Goal: Task Accomplishment & Management: Manage account settings

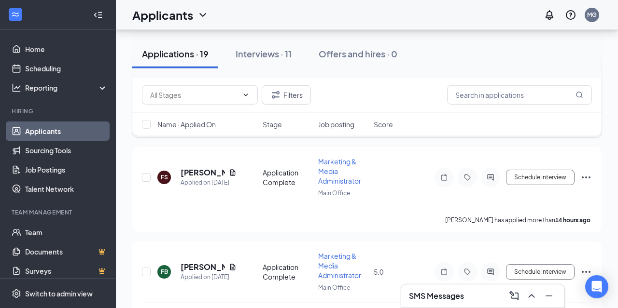
scroll to position [151, 0]
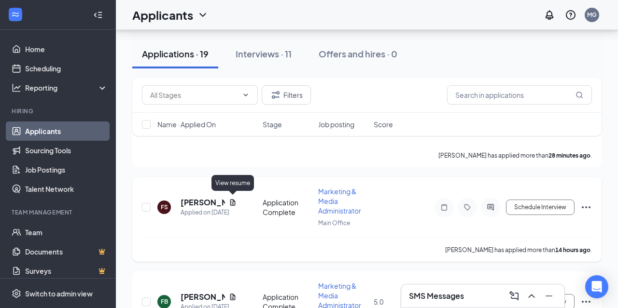
click at [233, 202] on icon "Document" at bounding box center [233, 203] width 8 height 8
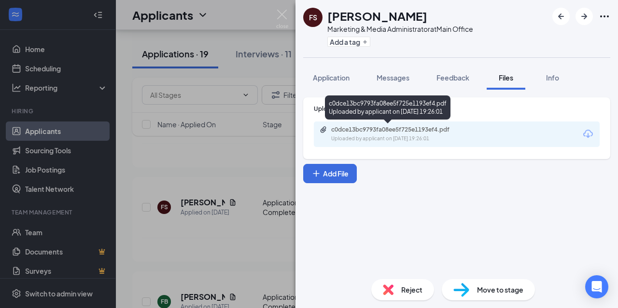
click at [394, 132] on div "c0dce13bc9793fa08ee5f725e1193ef4.pdf" at bounding box center [398, 130] width 135 height 8
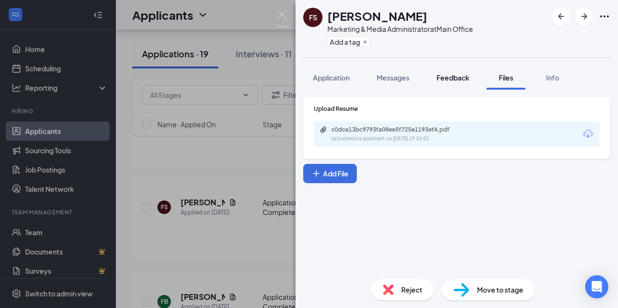
click at [458, 75] on span "Feedback" at bounding box center [452, 77] width 33 height 9
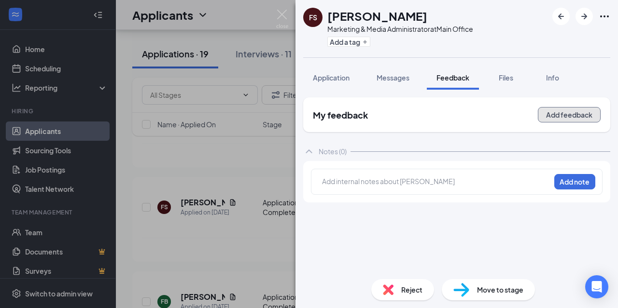
click at [545, 113] on button "Add feedback" at bounding box center [568, 114] width 63 height 15
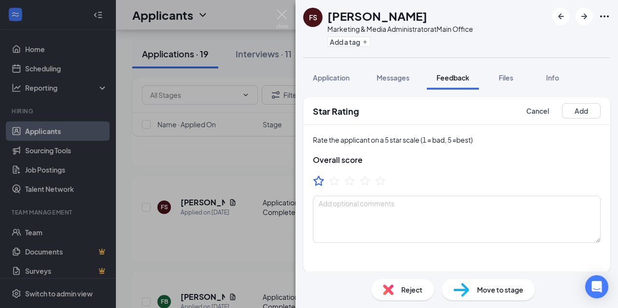
click at [320, 180] on icon "StarBorder" at bounding box center [318, 181] width 13 height 13
click at [578, 111] on button "Add" at bounding box center [581, 110] width 39 height 15
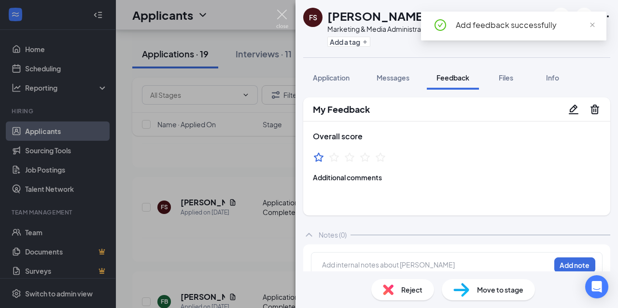
click at [284, 15] on img at bounding box center [282, 19] width 12 height 19
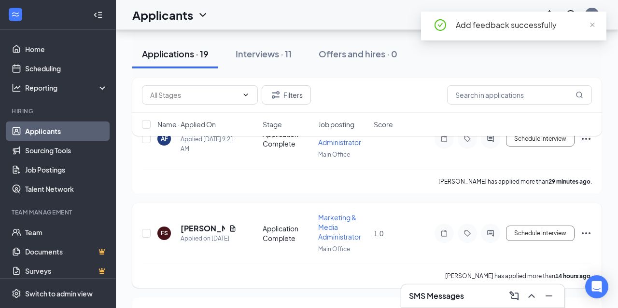
scroll to position [100, 0]
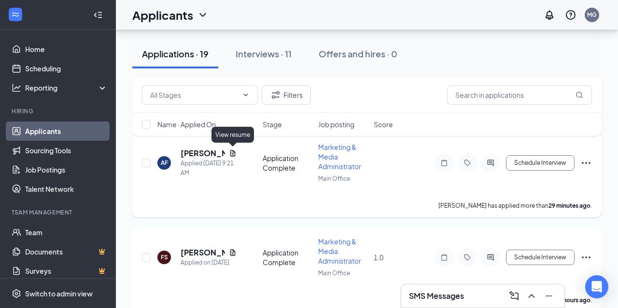
click at [233, 151] on icon "Document" at bounding box center [232, 153] width 5 height 6
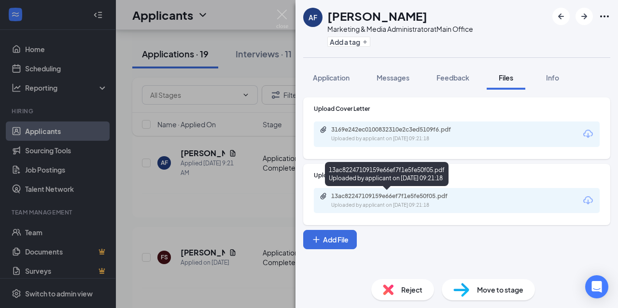
click at [389, 195] on div "13ac82247109159e66ef7f1e5fe50f05.pdf" at bounding box center [398, 197] width 135 height 8
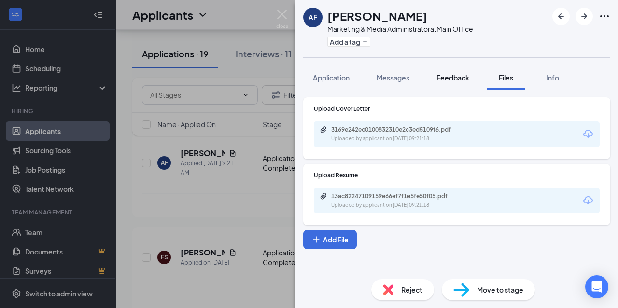
click at [452, 77] on span "Feedback" at bounding box center [452, 77] width 33 height 9
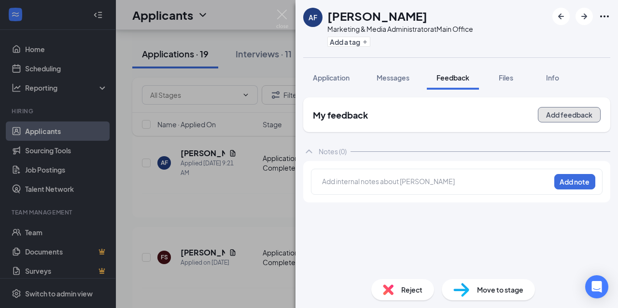
click at [559, 120] on button "Add feedback" at bounding box center [568, 114] width 63 height 15
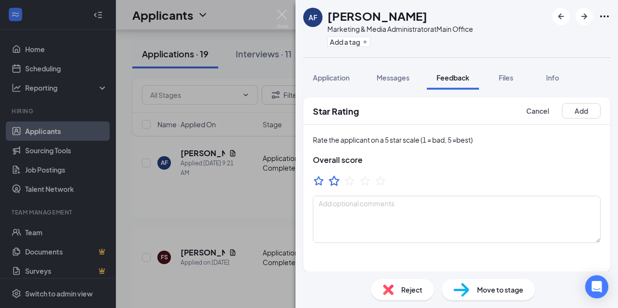
click at [337, 179] on icon "StarBorder" at bounding box center [334, 181] width 13 height 13
click at [588, 105] on button "Add" at bounding box center [581, 110] width 39 height 15
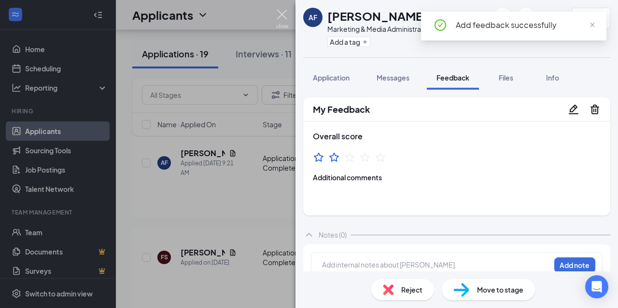
click at [279, 17] on img at bounding box center [282, 19] width 12 height 19
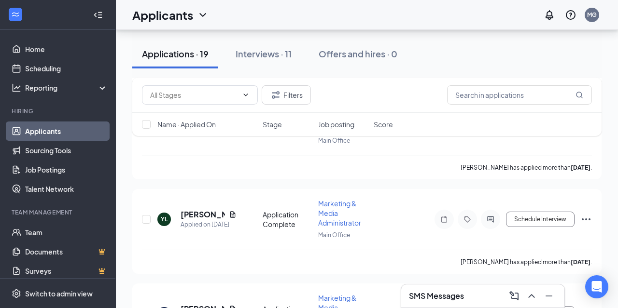
scroll to position [803, 0]
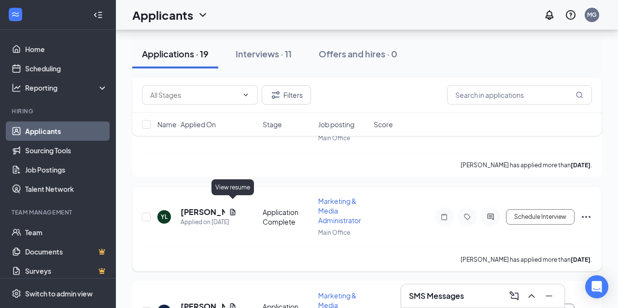
click at [232, 208] on icon "Document" at bounding box center [233, 212] width 8 height 8
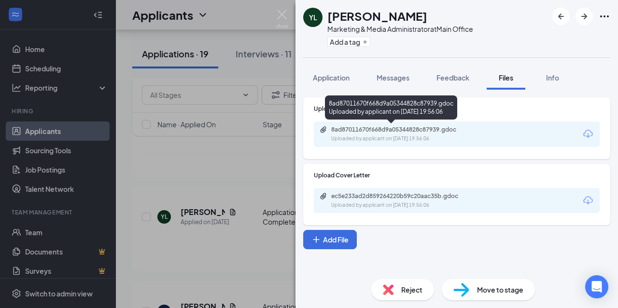
click at [430, 139] on div "Uploaded by applicant on [DATE] 19:56:06" at bounding box center [403, 139] width 145 height 8
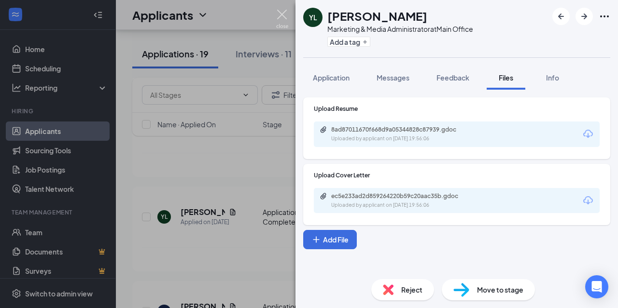
click at [285, 14] on img at bounding box center [282, 19] width 12 height 19
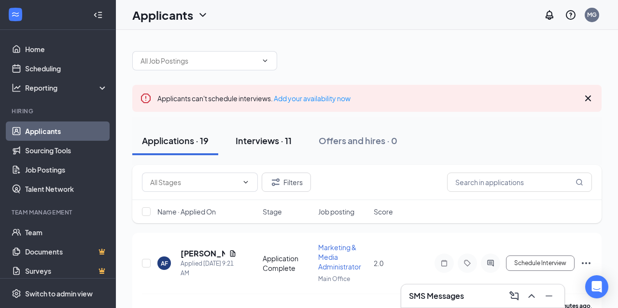
click at [274, 145] on div "Interviews · 11" at bounding box center [263, 141] width 56 height 12
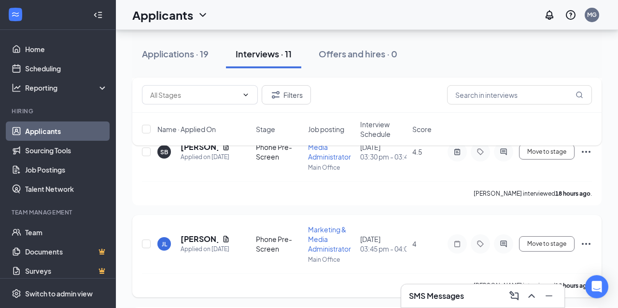
scroll to position [652, 0]
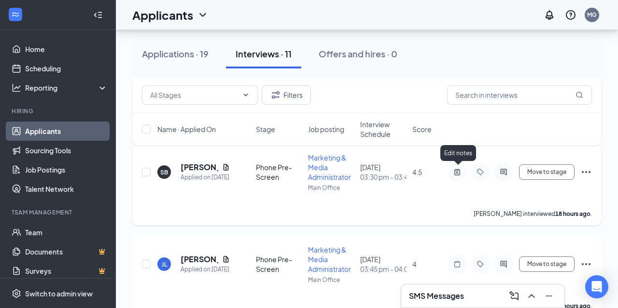
click at [457, 171] on icon "ActiveNote" at bounding box center [457, 172] width 12 height 8
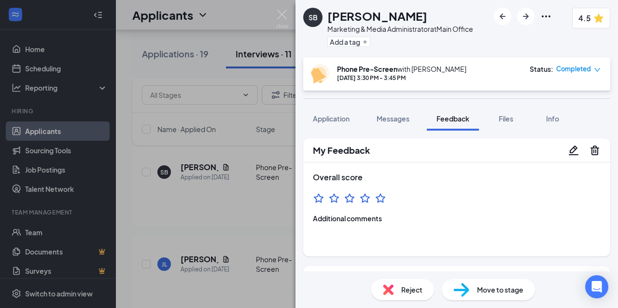
scroll to position [262, 0]
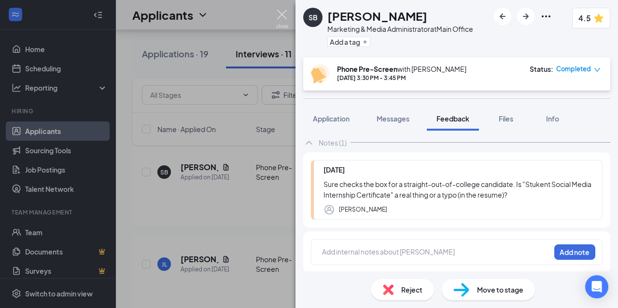
click at [284, 16] on img at bounding box center [282, 19] width 12 height 19
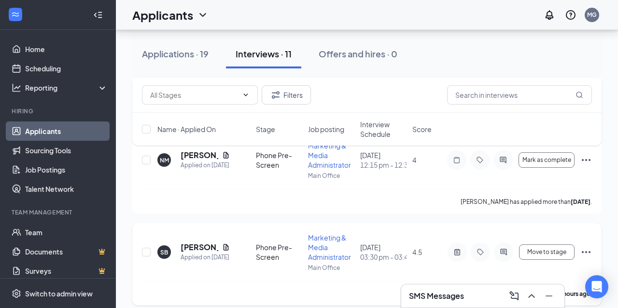
scroll to position [552, 0]
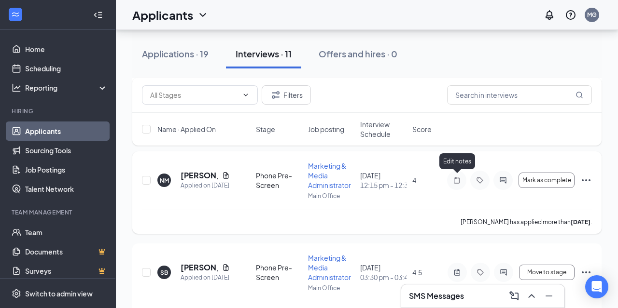
click at [456, 179] on icon "Note" at bounding box center [457, 181] width 12 height 8
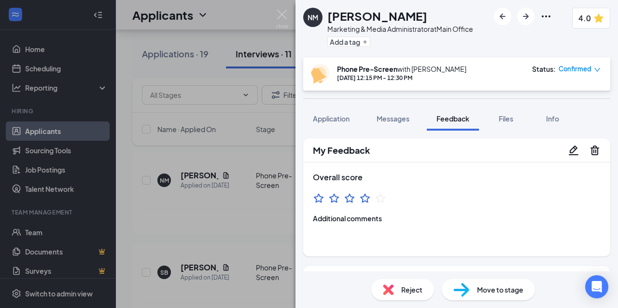
scroll to position [204, 0]
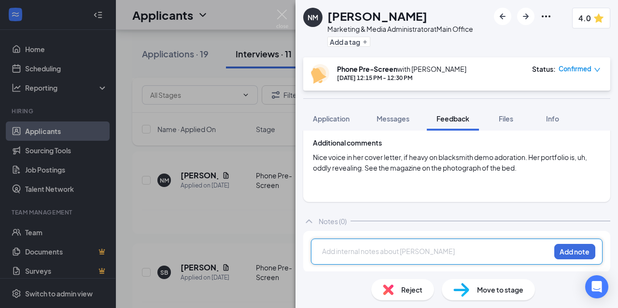
click at [283, 148] on div "NM [PERSON_NAME] Marketing & Media Administrator at Main Office Add a tag 4.0 P…" at bounding box center [309, 154] width 618 height 308
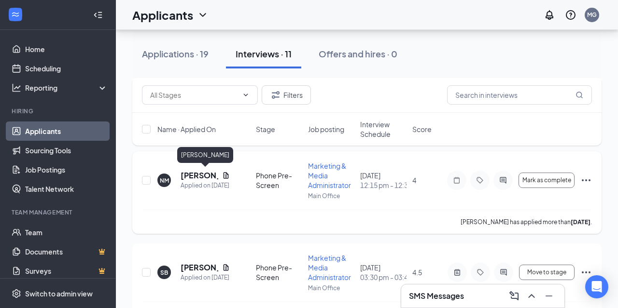
click at [205, 176] on h5 "[PERSON_NAME]" at bounding box center [199, 175] width 38 height 11
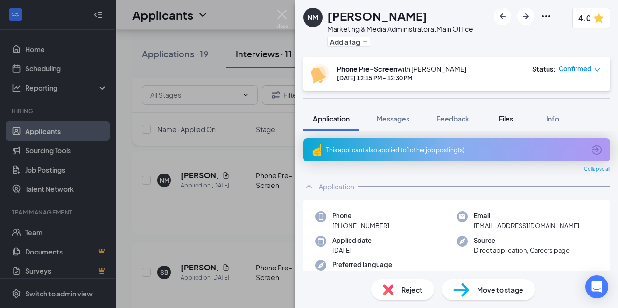
click at [503, 121] on span "Files" at bounding box center [505, 118] width 14 height 9
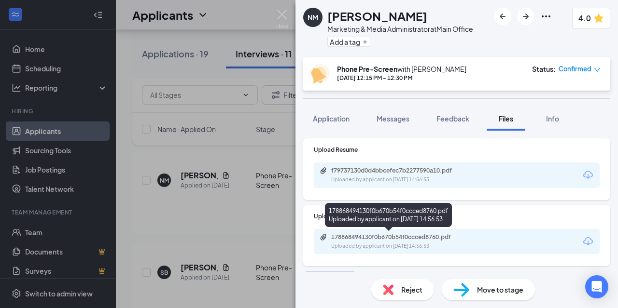
click at [400, 236] on div "178868494130f0b670b54f0ccced8760.pdf" at bounding box center [398, 238] width 135 height 8
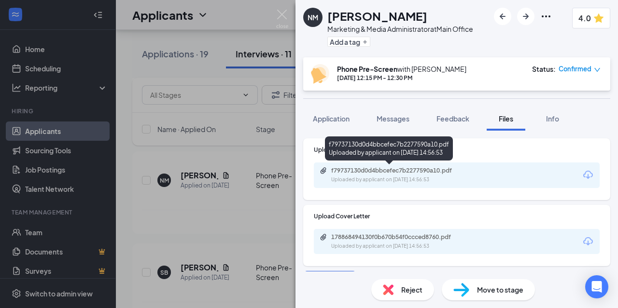
click at [396, 174] on div "f79737130d0d4bbcefec7b2277590a10.pdf" at bounding box center [398, 171] width 135 height 8
